Goal: Navigation & Orientation: Find specific page/section

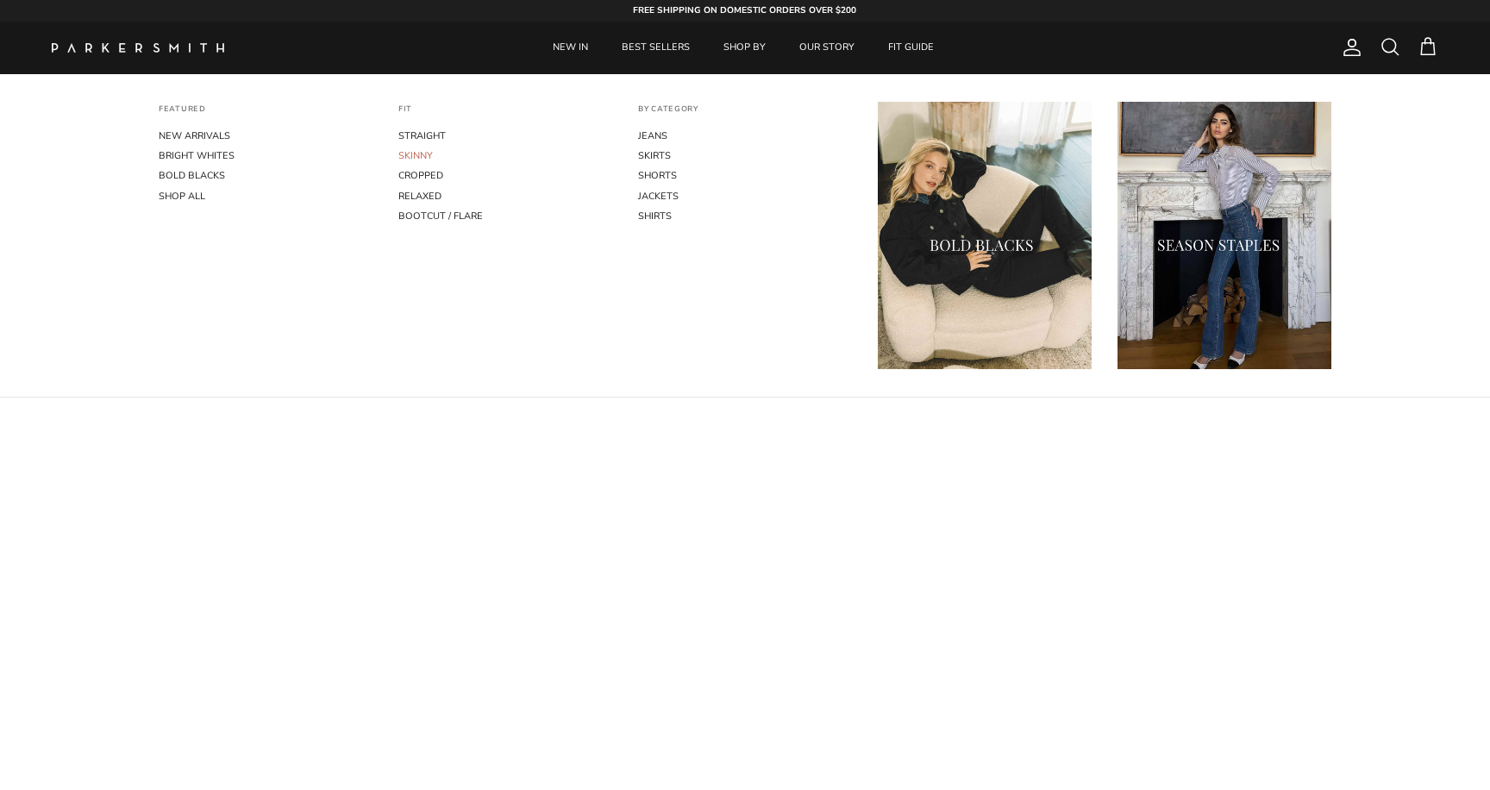
click at [416, 156] on link "SKINNY" at bounding box center [505, 156] width 214 height 20
click at [654, 137] on link "JEANS" at bounding box center [745, 136] width 214 height 20
